Goal: Use online tool/utility: Utilize a website feature to perform a specific function

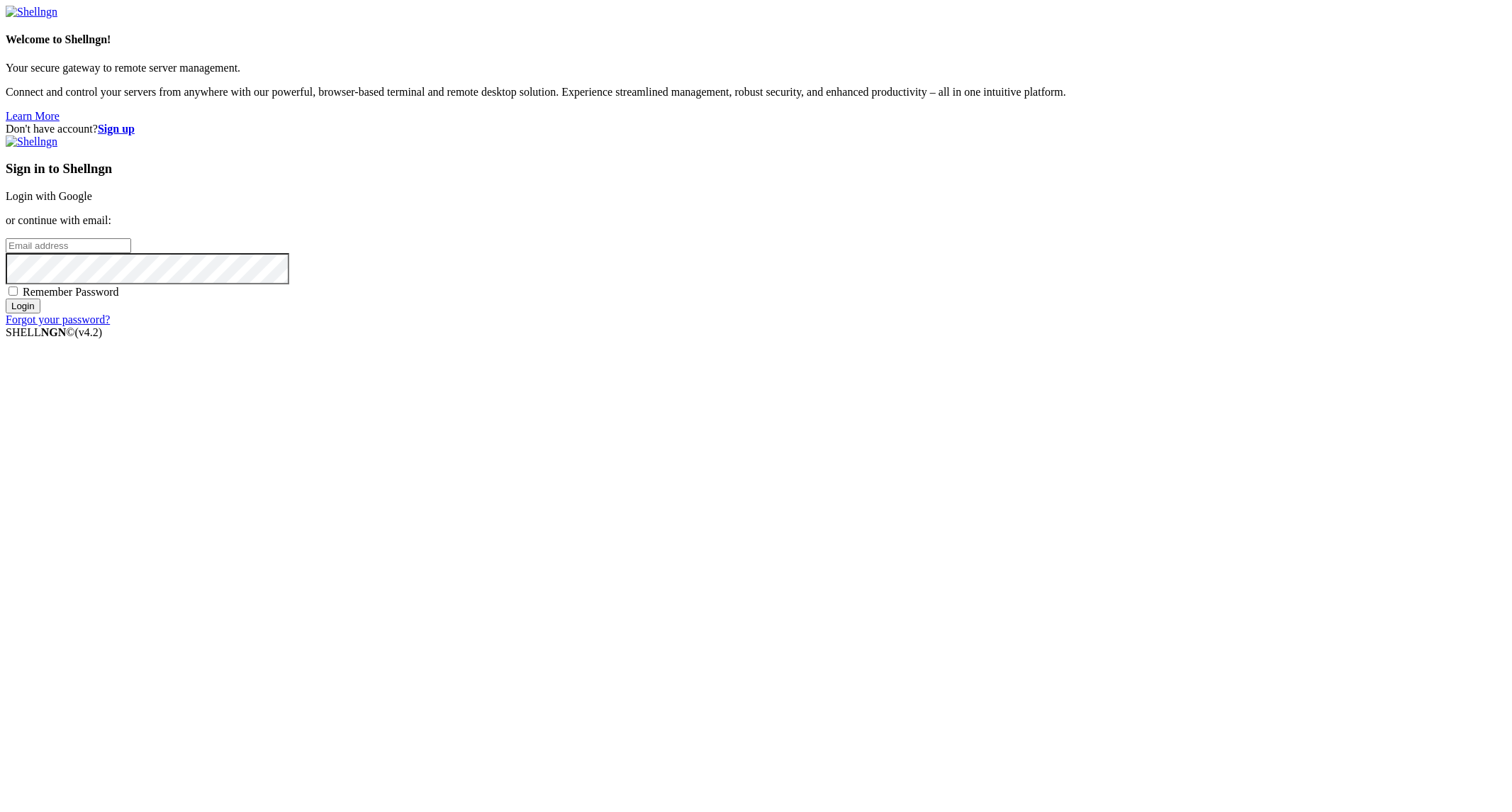
click at [131, 253] on input "email" at bounding box center [68, 246] width 125 height 15
type input "ibrahim@priva.host"
click at [6, 299] on input "Login" at bounding box center [23, 306] width 34 height 15
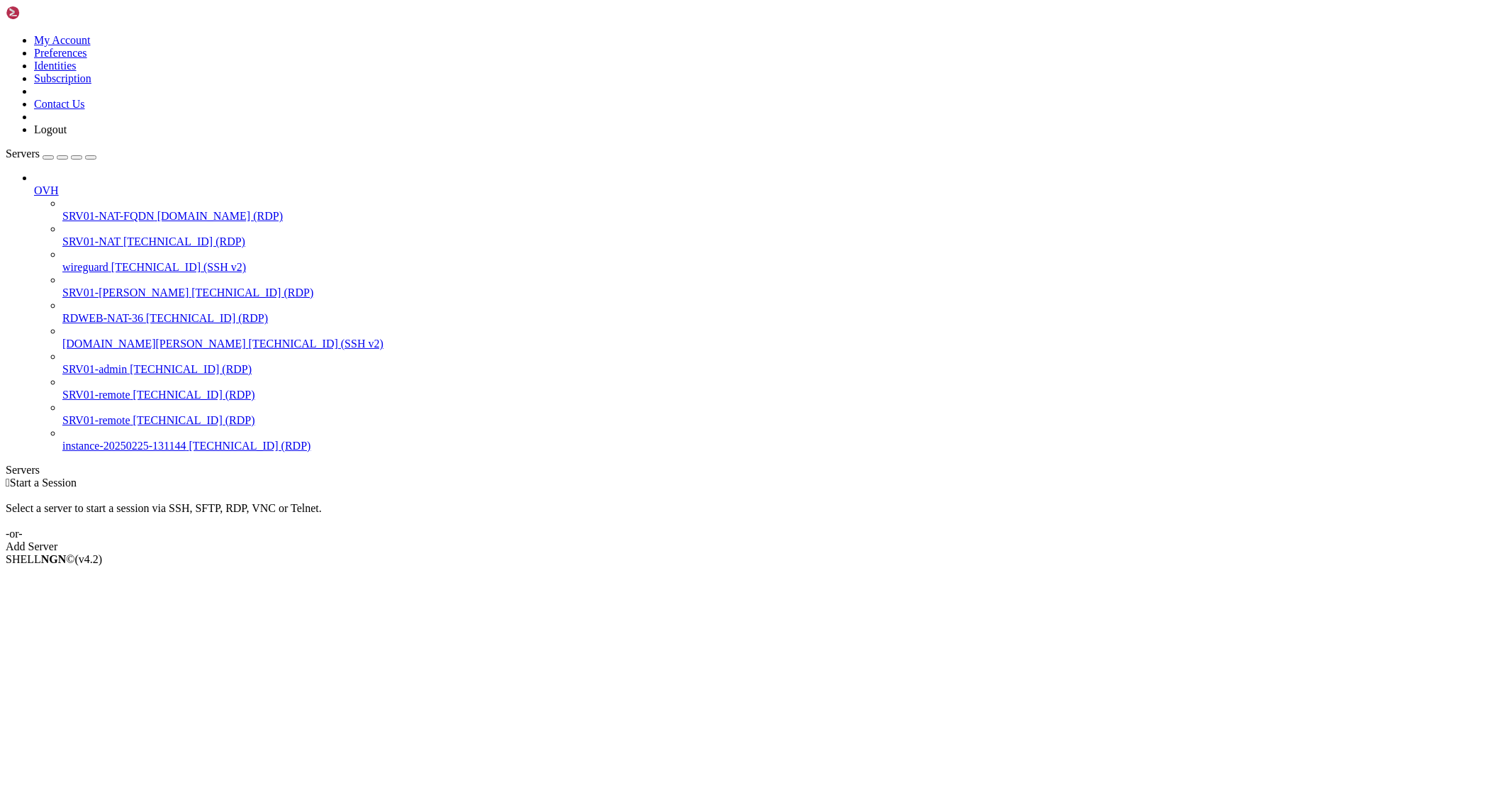
click at [124, 236] on span "54.36.232.38 (RDP)" at bounding box center [184, 241] width 122 height 12
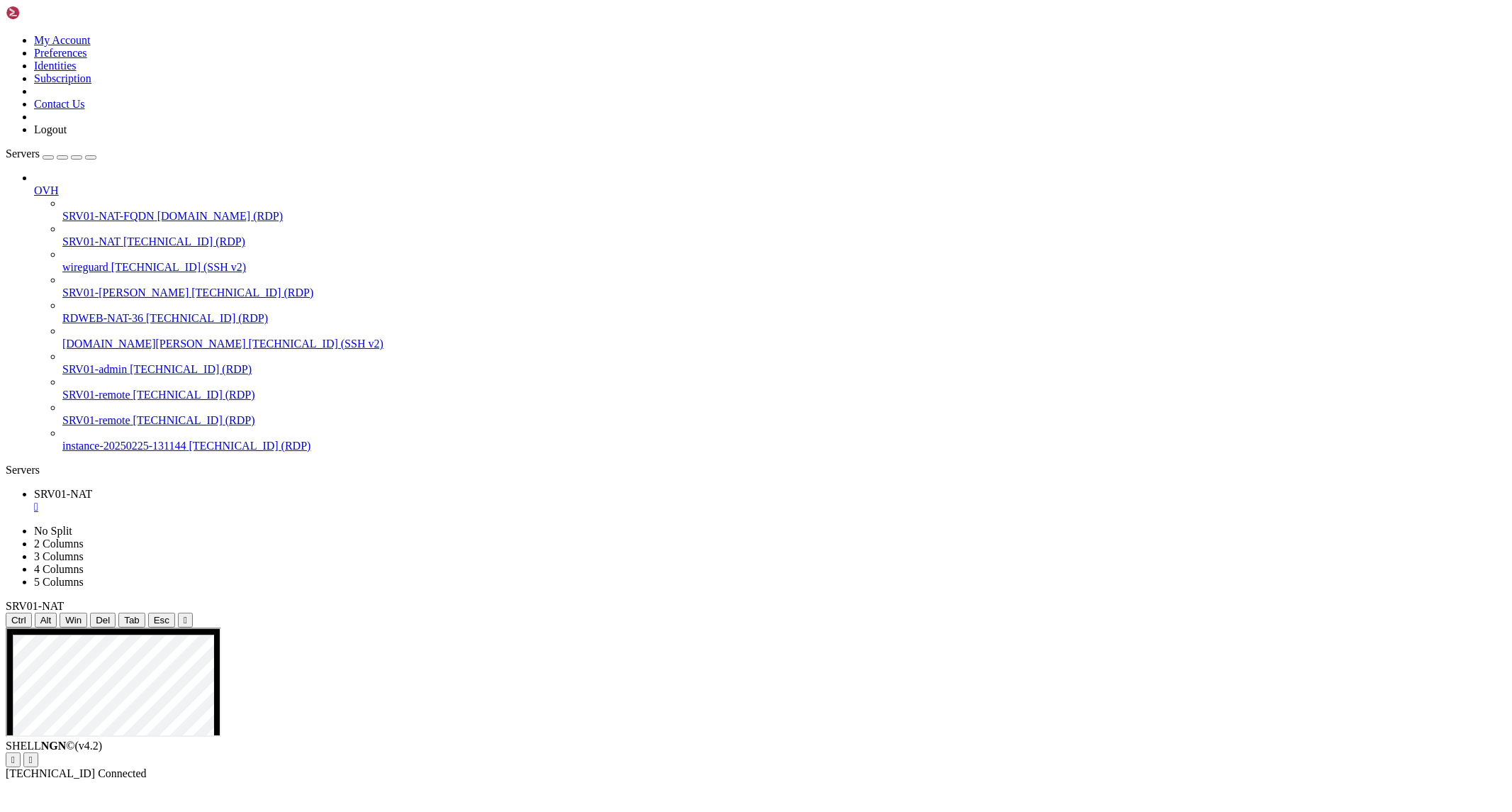
click at [91, 157] on icon "button" at bounding box center [91, 157] width 0 height 0
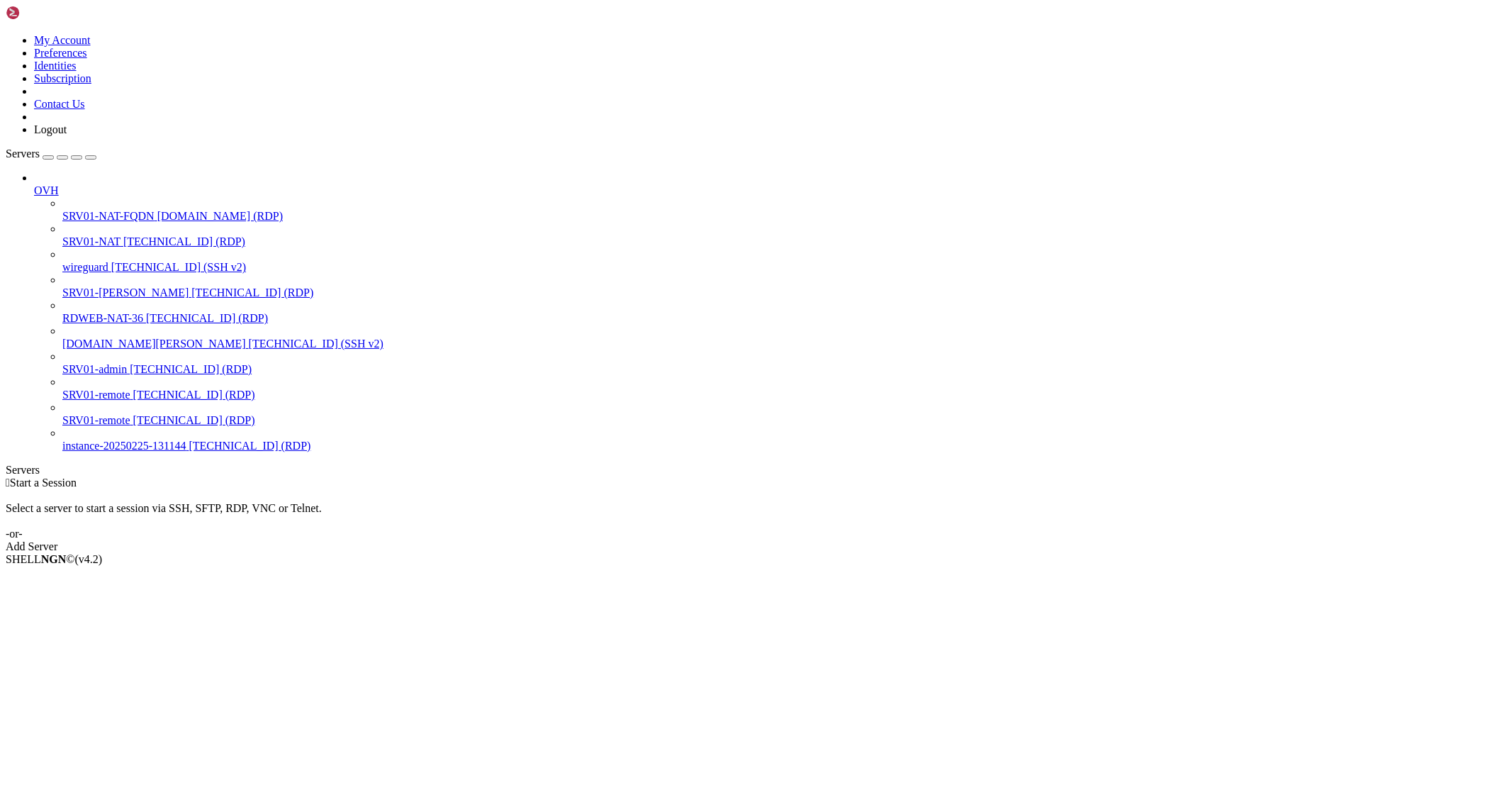
click at [66, 236] on span "SRV01-NAT" at bounding box center [91, 241] width 58 height 12
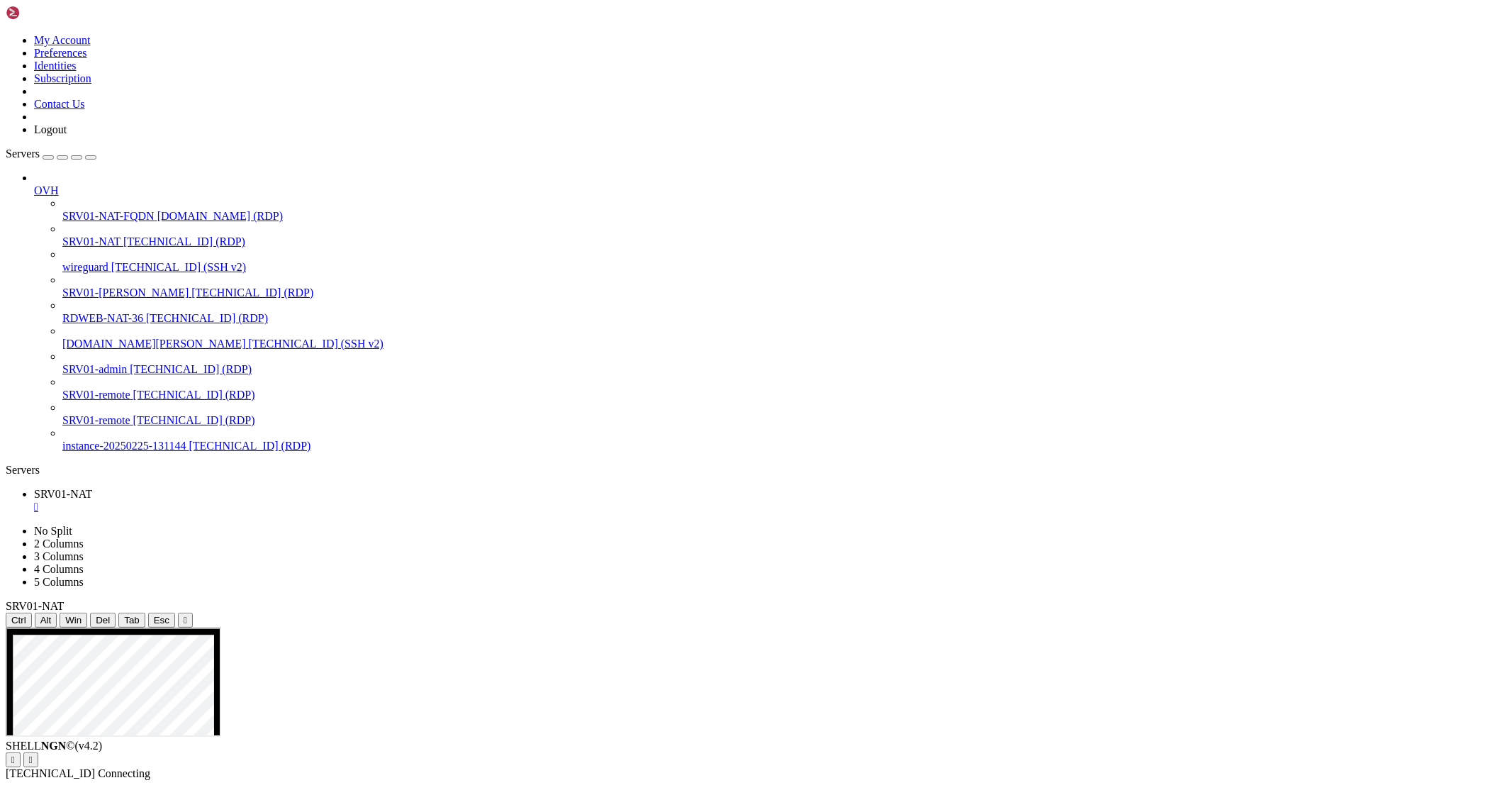
click at [6, 34] on icon at bounding box center [6, 34] width 0 height 0
click at [119, 13] on div "My Account Preferences Identities Subscription Contact Us Logout" at bounding box center [756, 70] width 1501 height 130
click at [91, 157] on icon "button" at bounding box center [91, 157] width 0 height 0
